Goal: Task Accomplishment & Management: Use online tool/utility

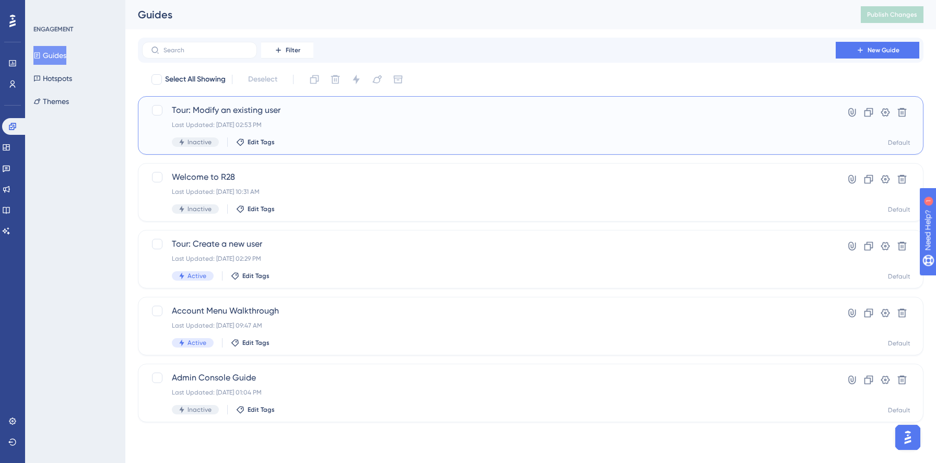
click at [476, 126] on div "Last Updated: Aug 21 2025, 02:53 PM" at bounding box center [489, 125] width 634 height 8
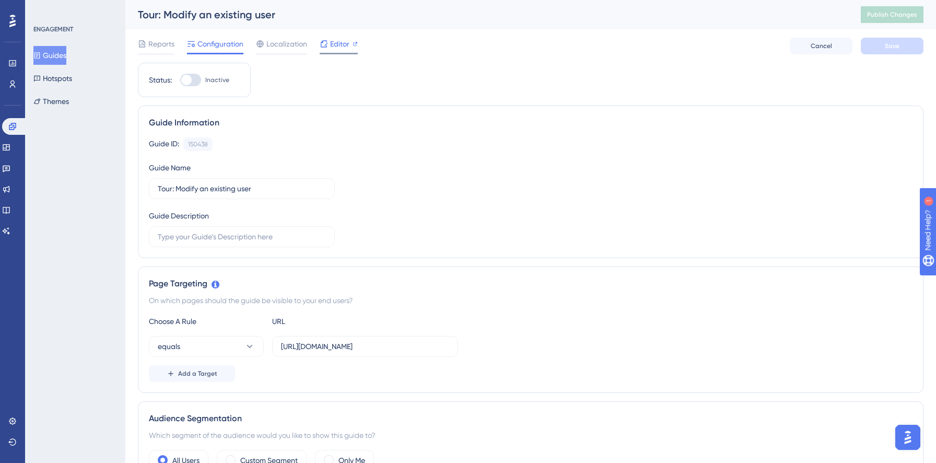
click at [334, 46] on span "Editor" at bounding box center [339, 44] width 19 height 13
click at [15, 129] on icon at bounding box center [12, 126] width 8 height 8
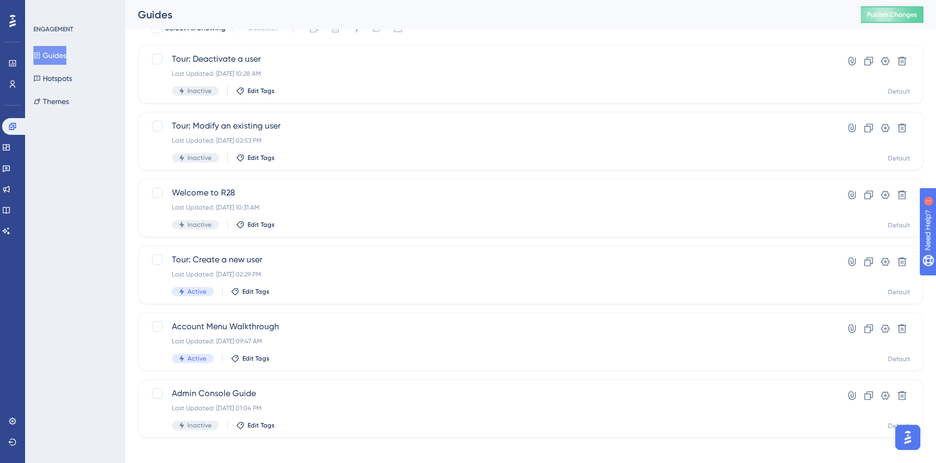
scroll to position [60, 0]
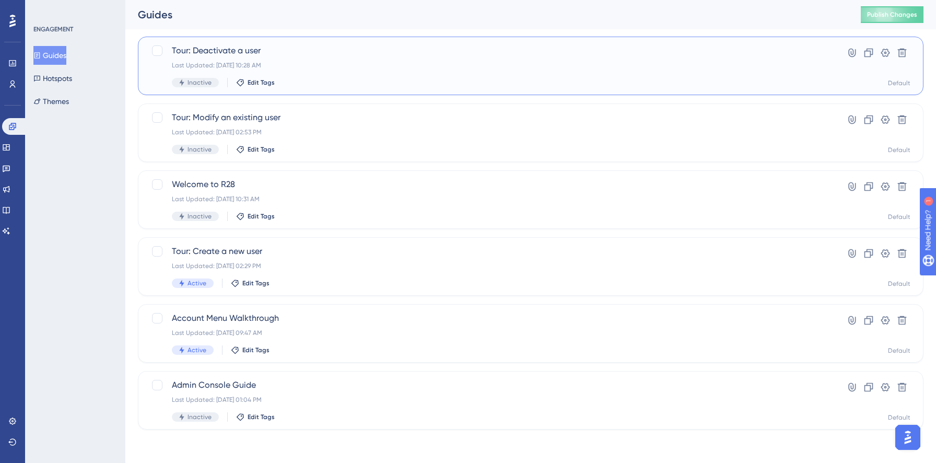
click at [306, 67] on div "Last Updated: Aug 27 2025, 10:28 AM" at bounding box center [489, 65] width 634 height 8
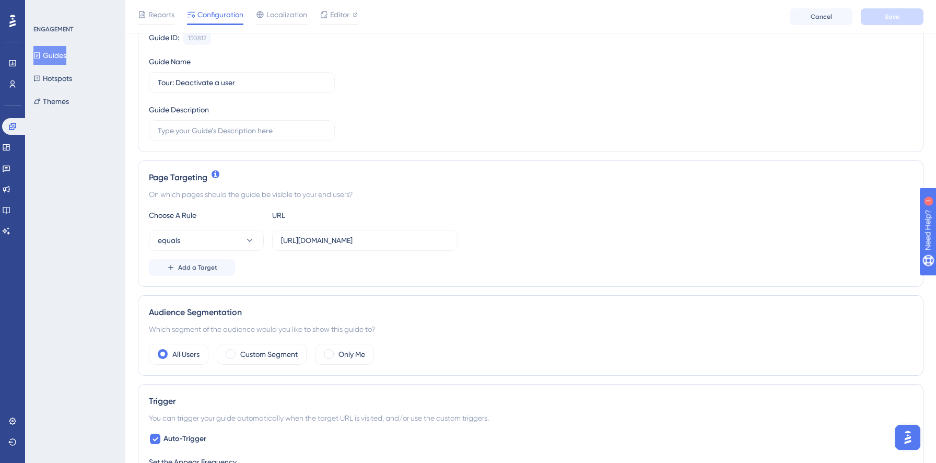
scroll to position [396, 0]
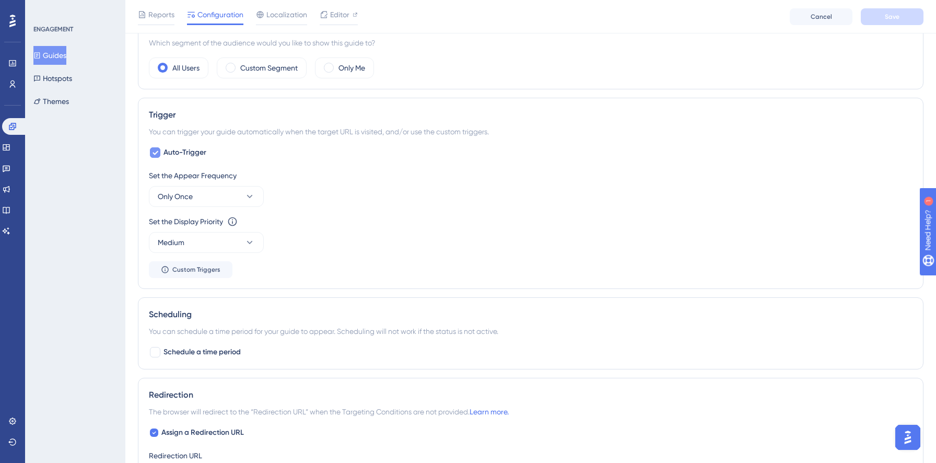
click at [166, 154] on span "Auto-Trigger" at bounding box center [184, 152] width 43 height 13
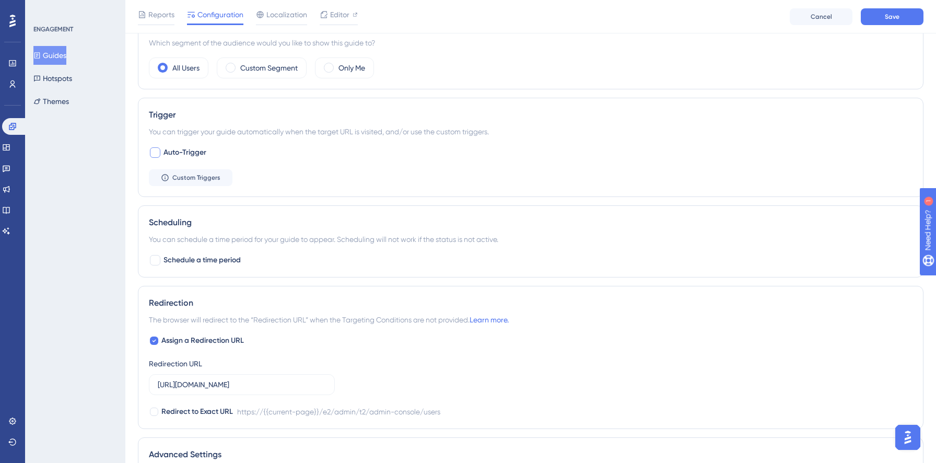
click at [166, 154] on span "Auto-Trigger" at bounding box center [184, 152] width 43 height 13
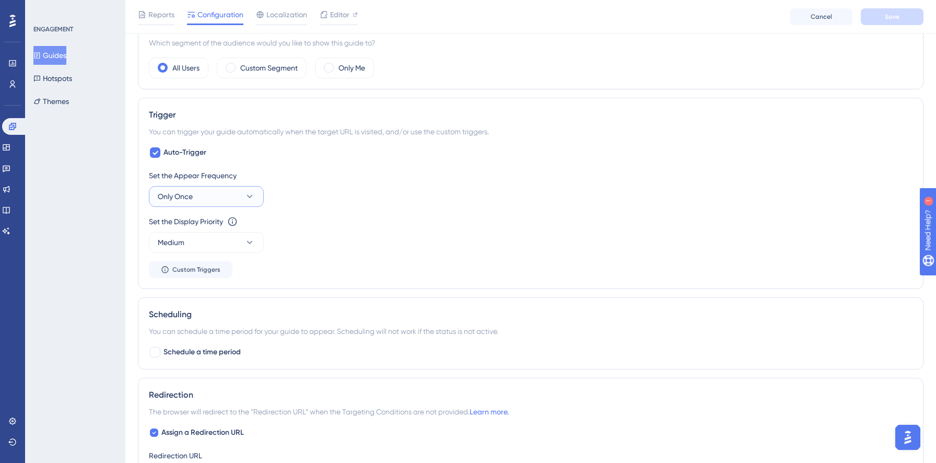
click at [179, 194] on span "Only Once" at bounding box center [175, 196] width 35 height 13
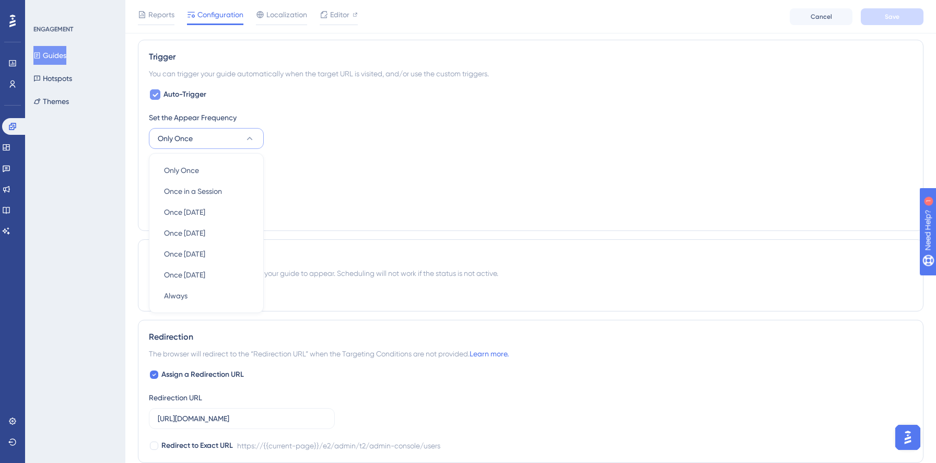
click at [182, 98] on span "Auto-Trigger" at bounding box center [184, 94] width 43 height 13
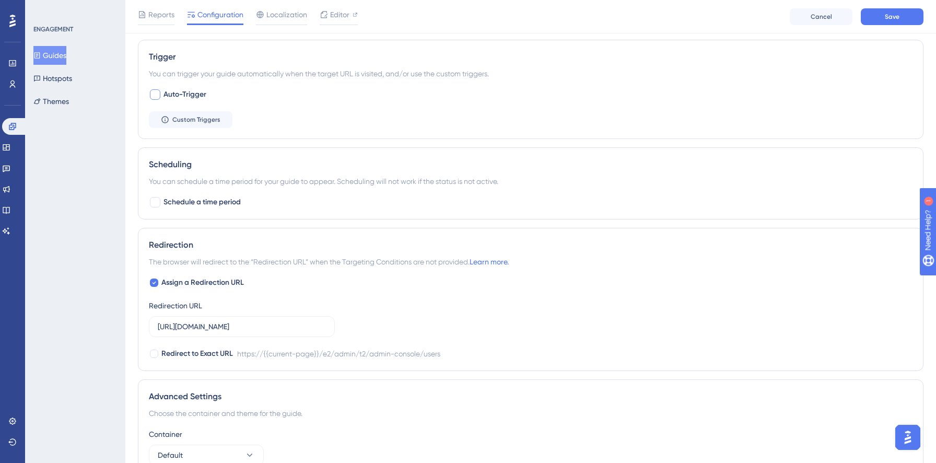
click at [182, 98] on span "Auto-Trigger" at bounding box center [184, 94] width 43 height 13
checkbox input "true"
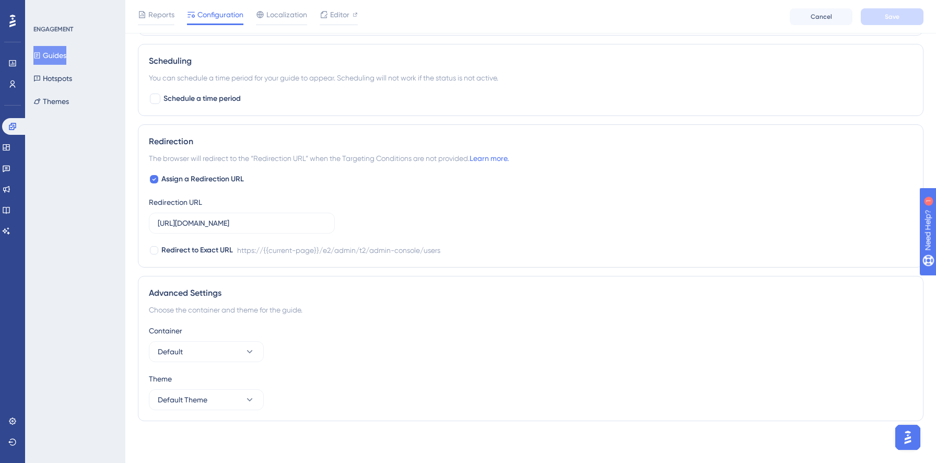
scroll to position [0, 0]
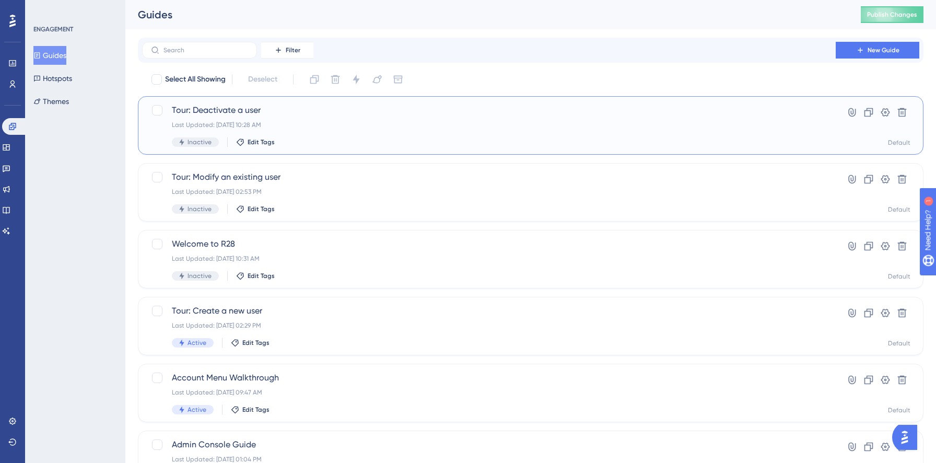
click at [313, 105] on span "Tour: Deactivate a user" at bounding box center [489, 110] width 634 height 13
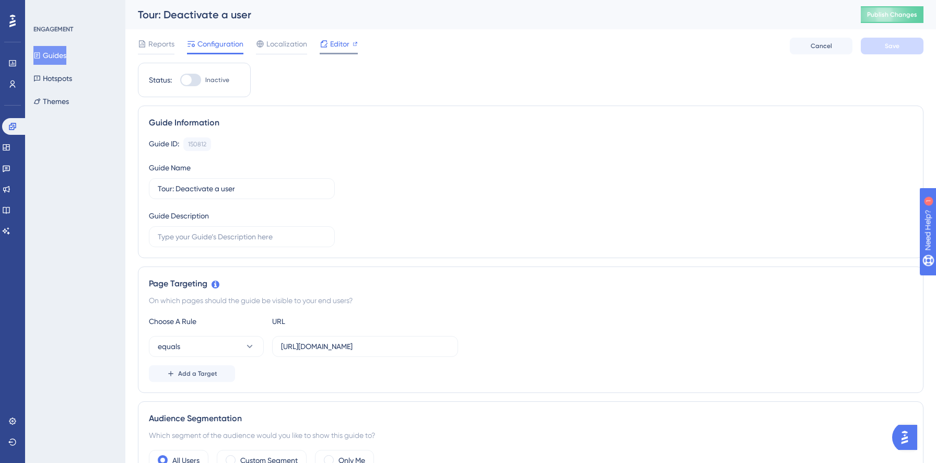
click at [344, 45] on span "Editor" at bounding box center [339, 44] width 19 height 13
